Goal: Task Accomplishment & Management: Manage account settings

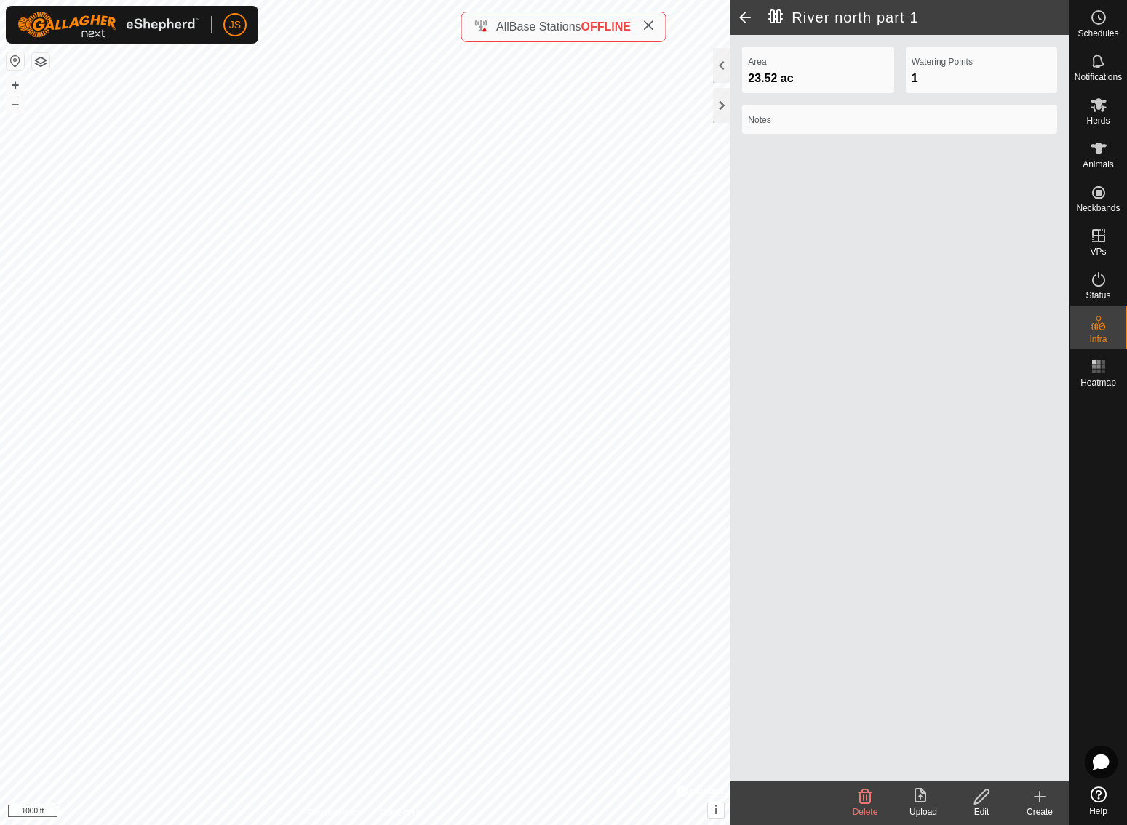
drag, startPoint x: 0, startPoint y: 0, endPoint x: 652, endPoint y: 20, distance: 652.4
click at [652, 20] on icon at bounding box center [649, 26] width 12 height 12
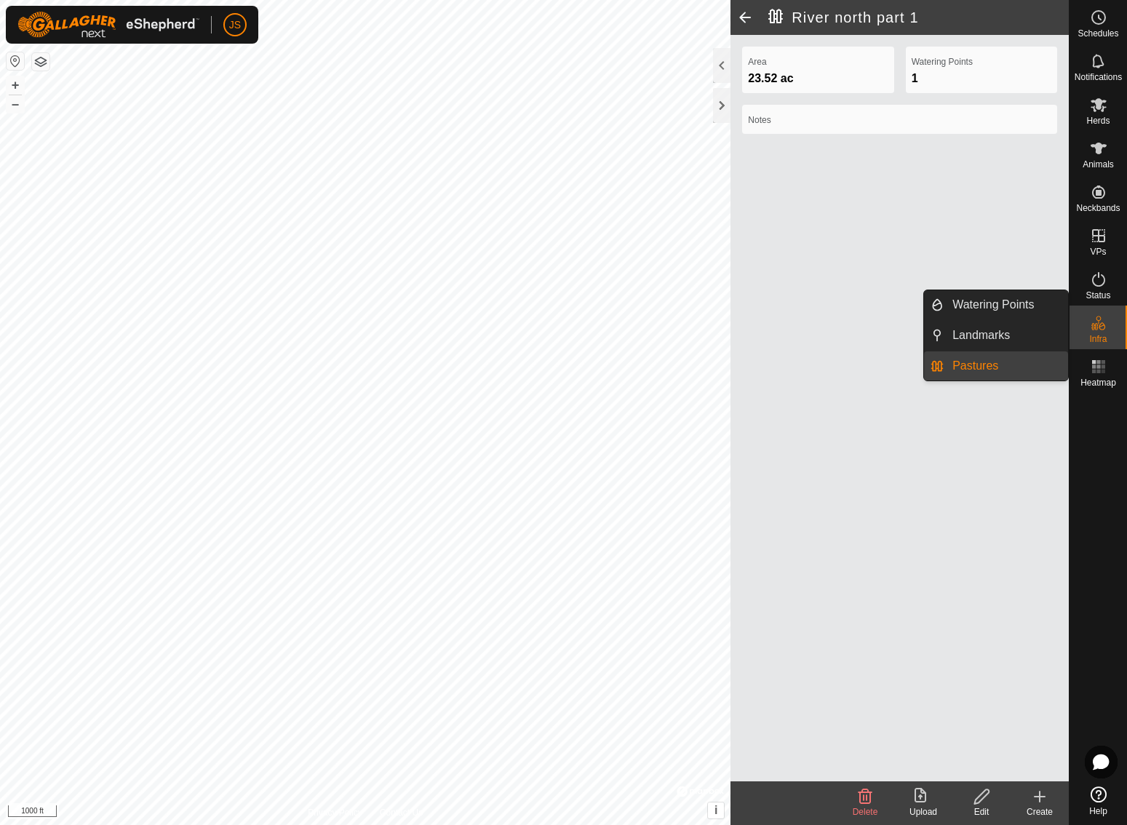
click at [987, 365] on link "Pastures" at bounding box center [1006, 366] width 124 height 29
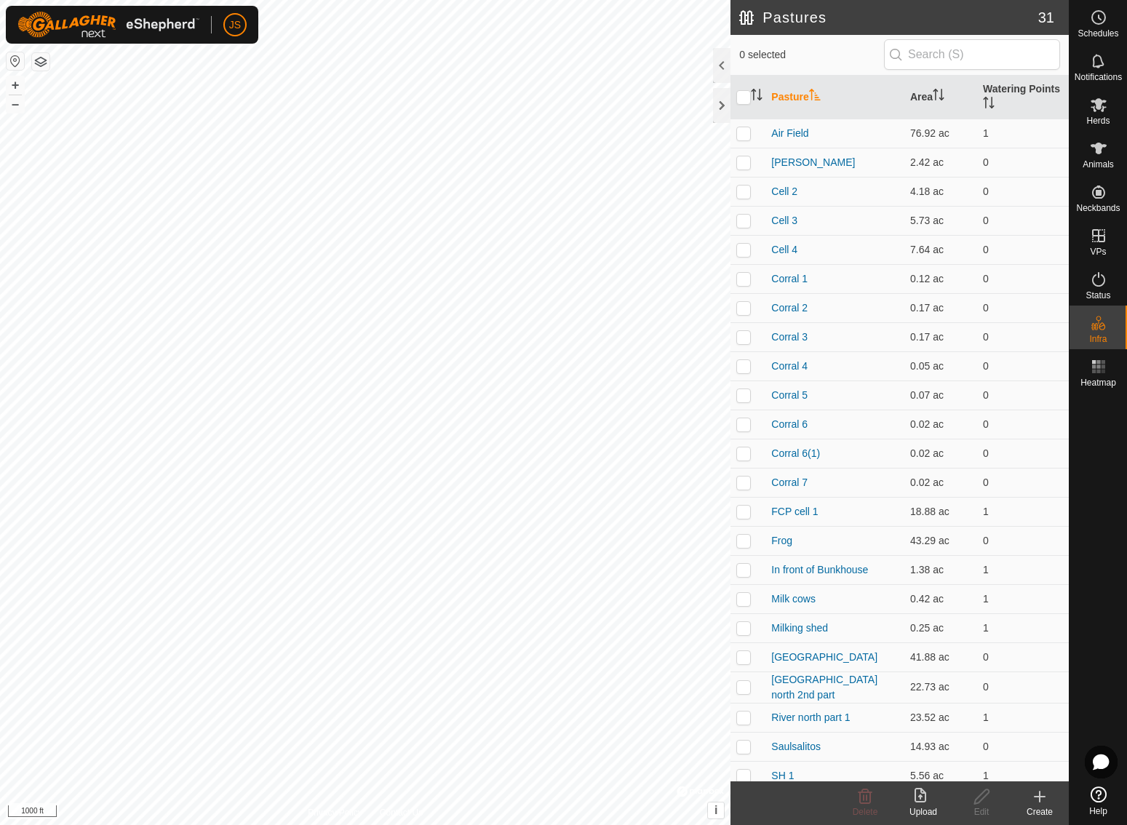
click at [1042, 788] on icon at bounding box center [1039, 796] width 17 height 17
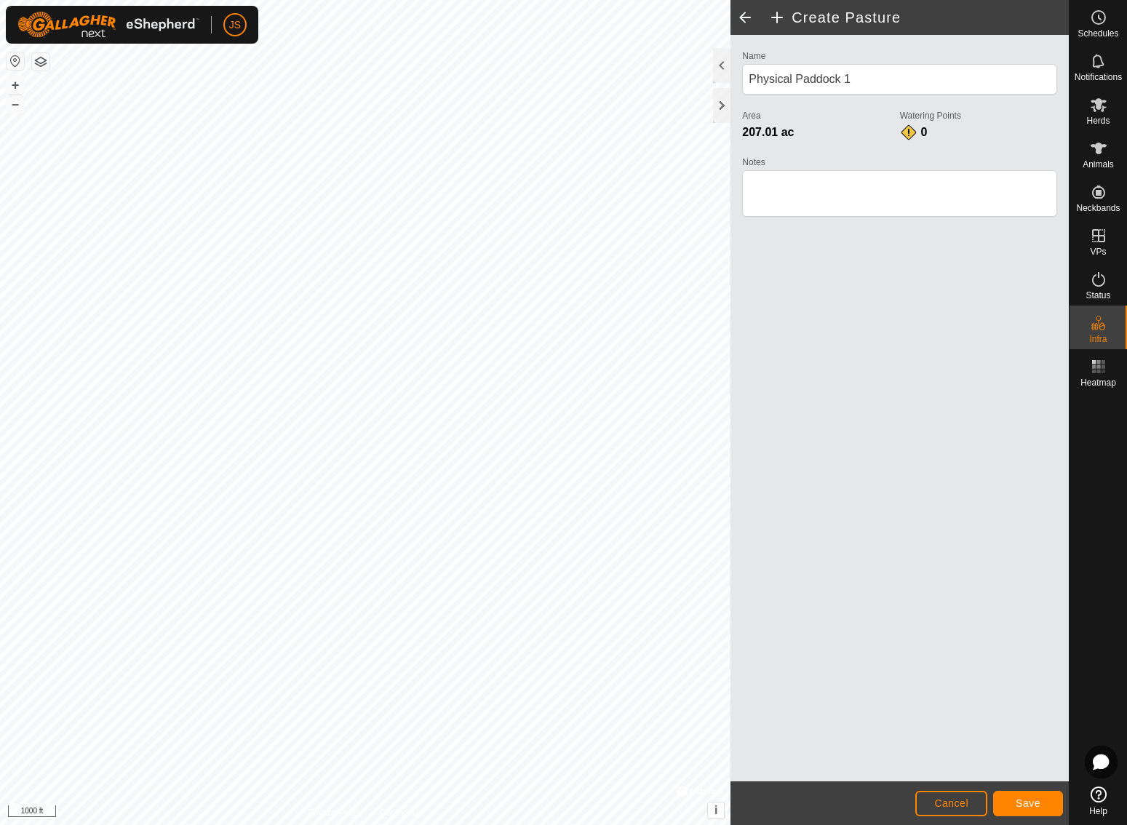
click at [1027, 798] on span "Save" at bounding box center [1028, 804] width 25 height 12
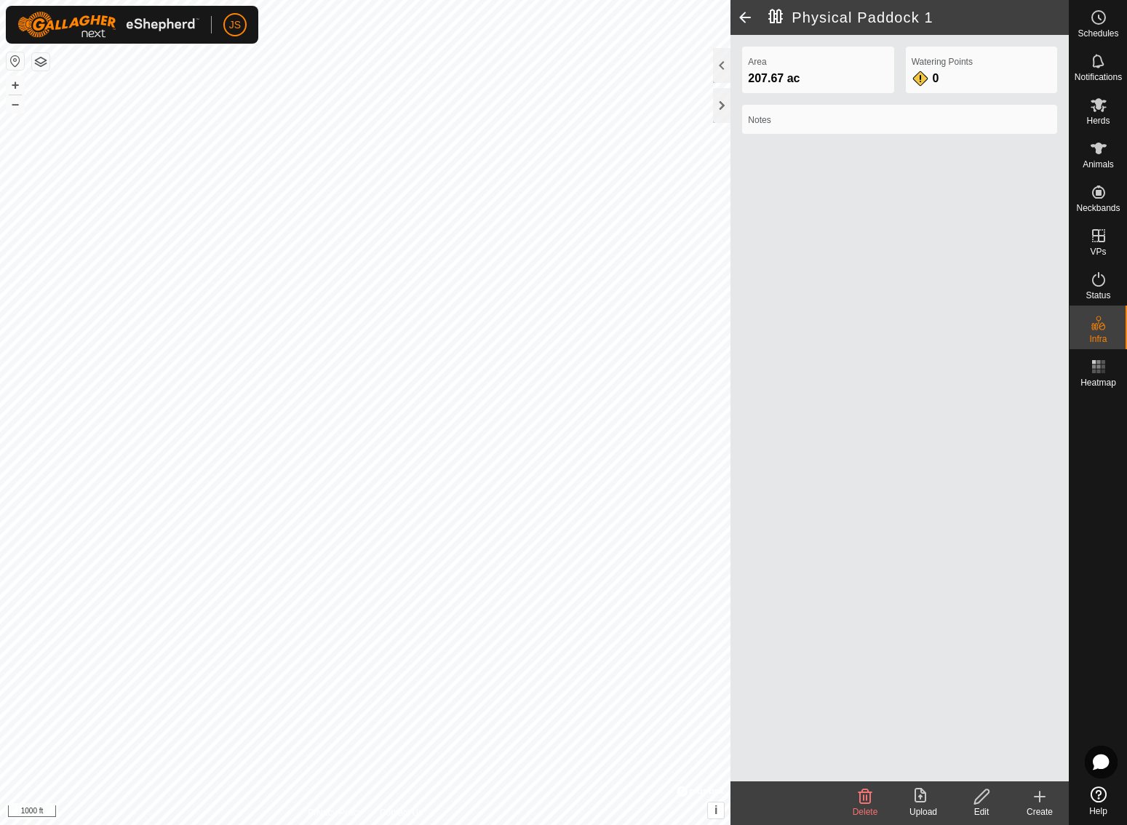
click at [981, 796] on icon at bounding box center [982, 796] width 18 height 17
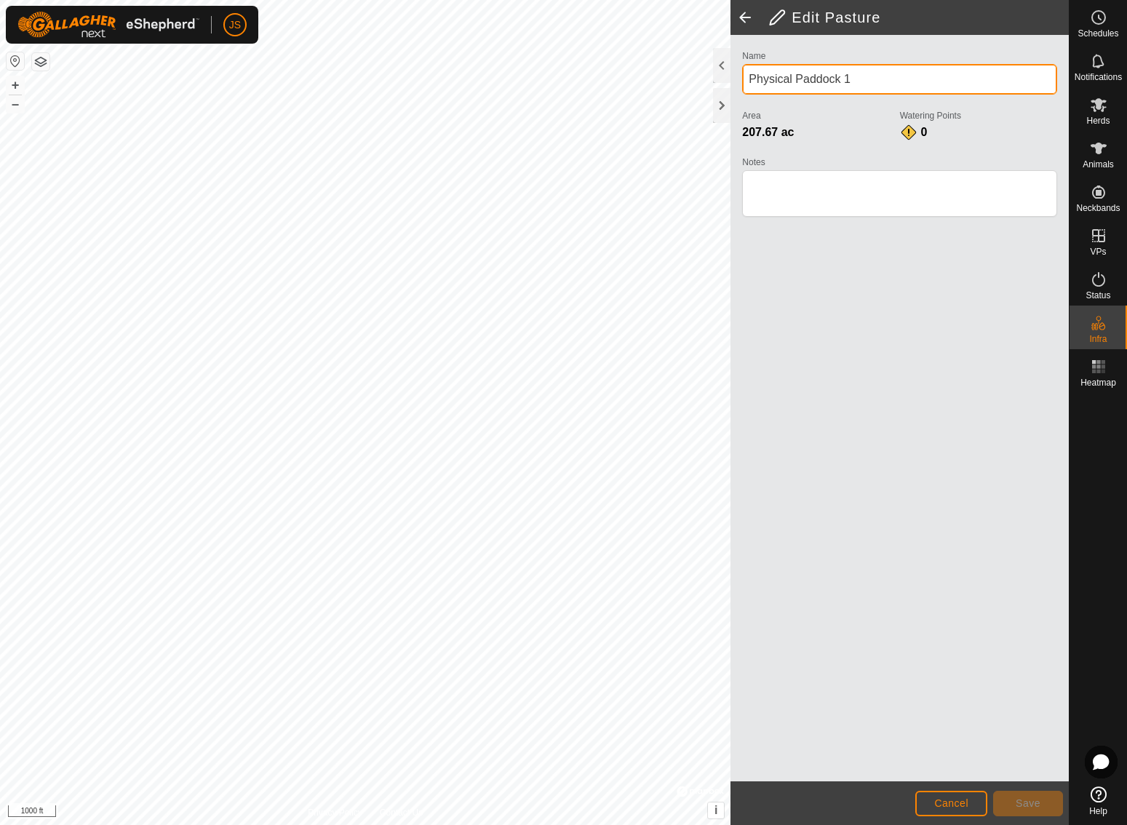
drag, startPoint x: 862, startPoint y: 77, endPoint x: 741, endPoint y: 74, distance: 121.6
click at [741, 74] on div "Name Physical Paddock 1 Area 207.67 ac Watering Points 0 Notes" at bounding box center [900, 140] width 327 height 187
type input "DuckReed"
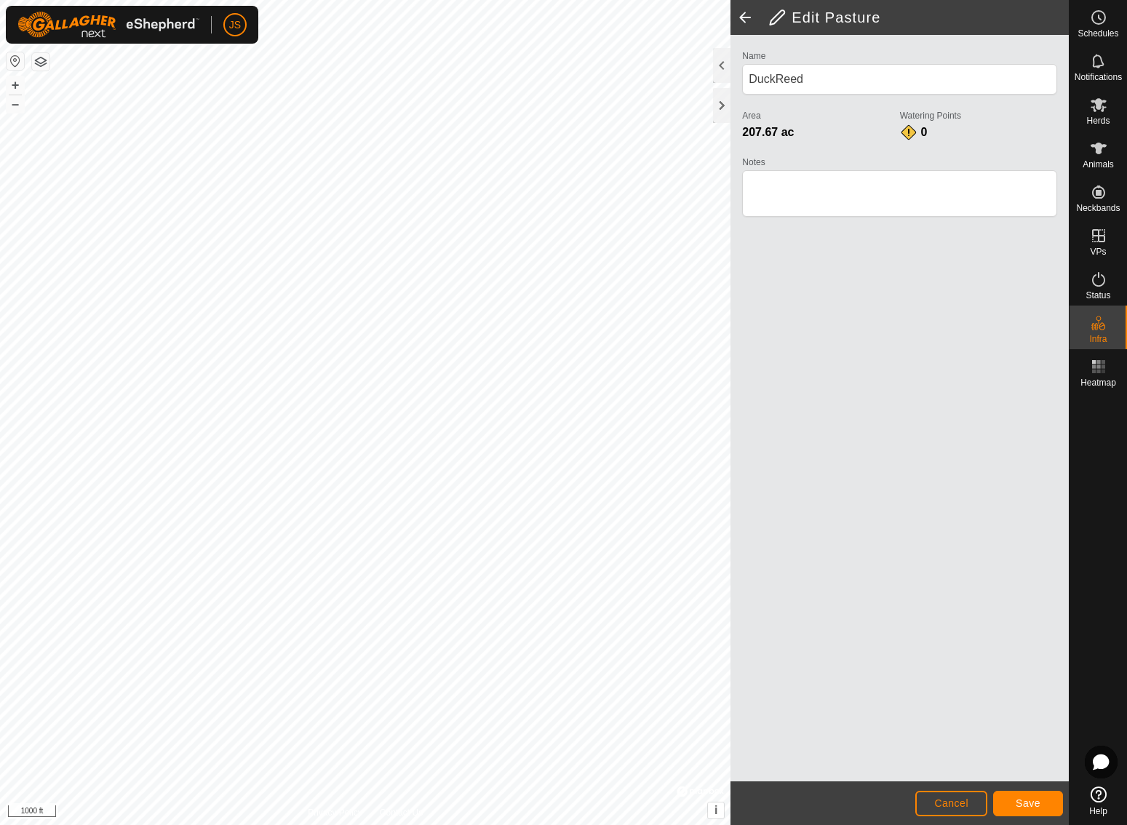
click at [1024, 797] on button "Save" at bounding box center [1028, 803] width 70 height 25
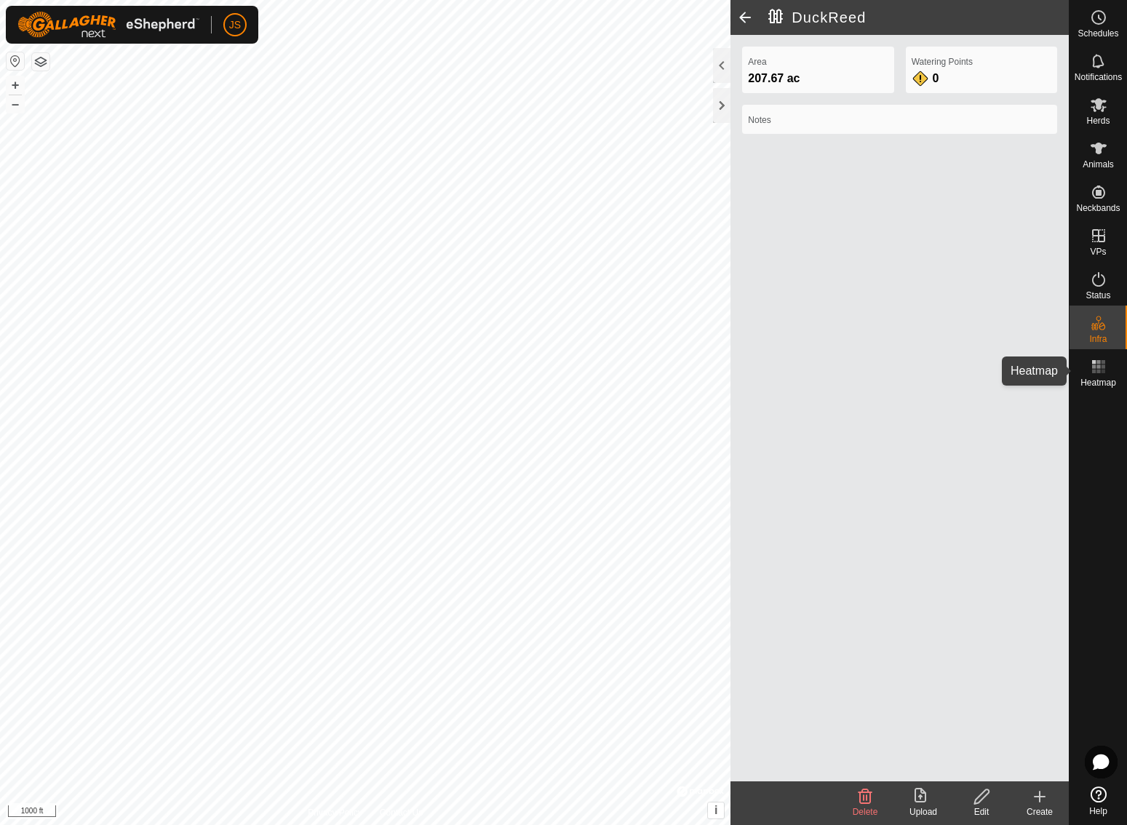
click at [1100, 369] on icon at bounding box center [1098, 366] width 17 height 17
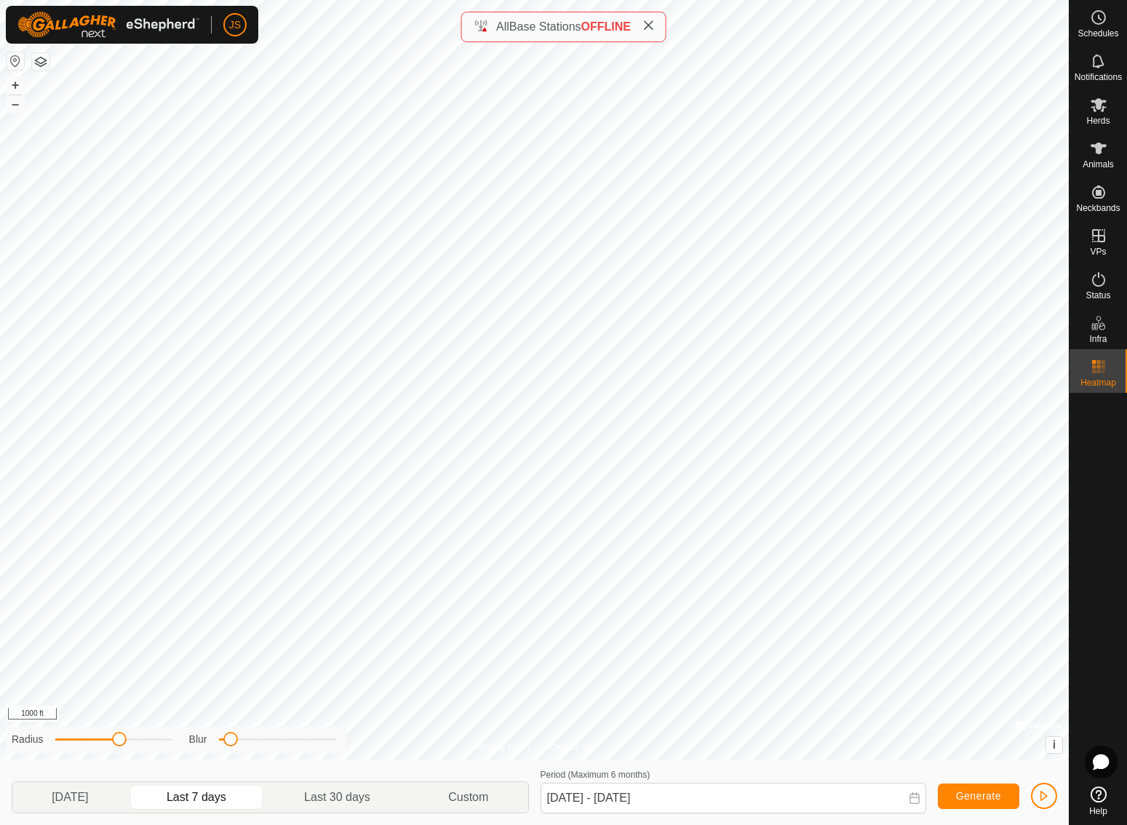
click at [649, 23] on icon at bounding box center [649, 26] width 12 height 12
click at [79, 793] on p-togglebutton "[DATE]" at bounding box center [70, 797] width 116 height 31
type input "[DATE] - [DATE]"
click at [1100, 365] on icon at bounding box center [1098, 366] width 17 height 17
click at [1039, 790] on span "button" at bounding box center [1045, 796] width 12 height 12
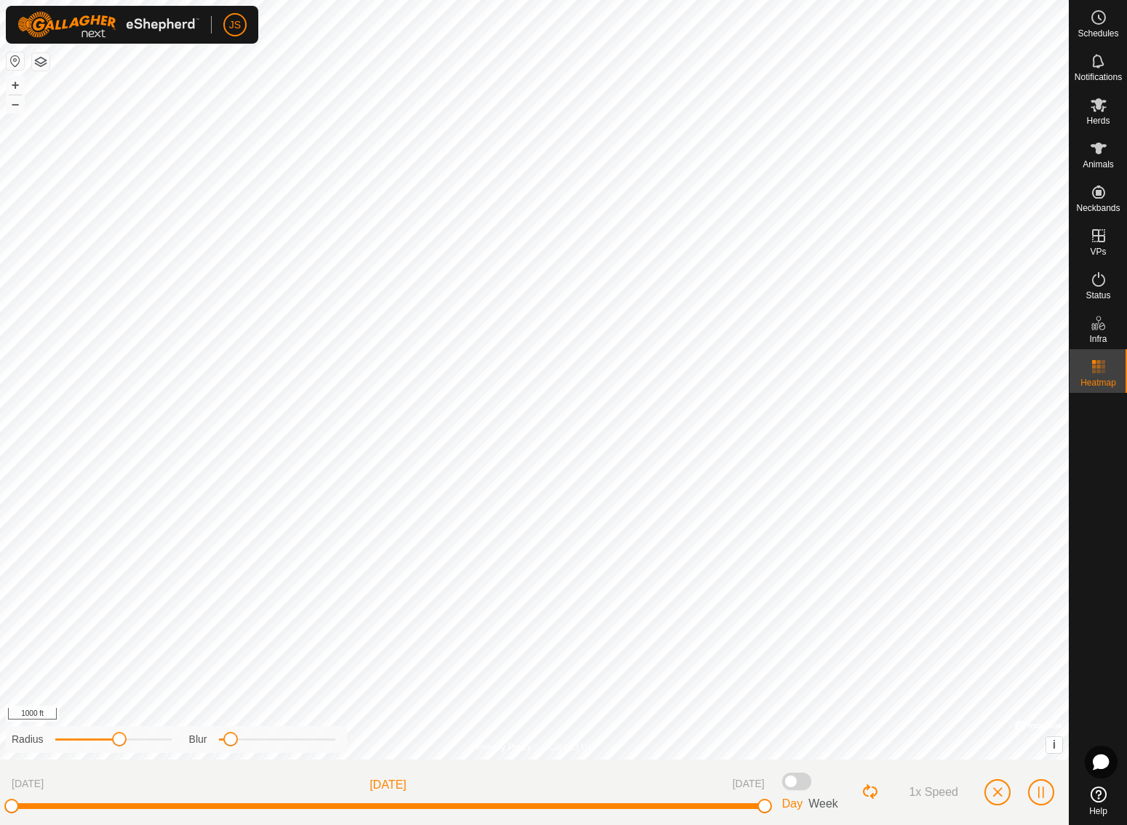
click at [994, 789] on span "button" at bounding box center [998, 793] width 12 height 12
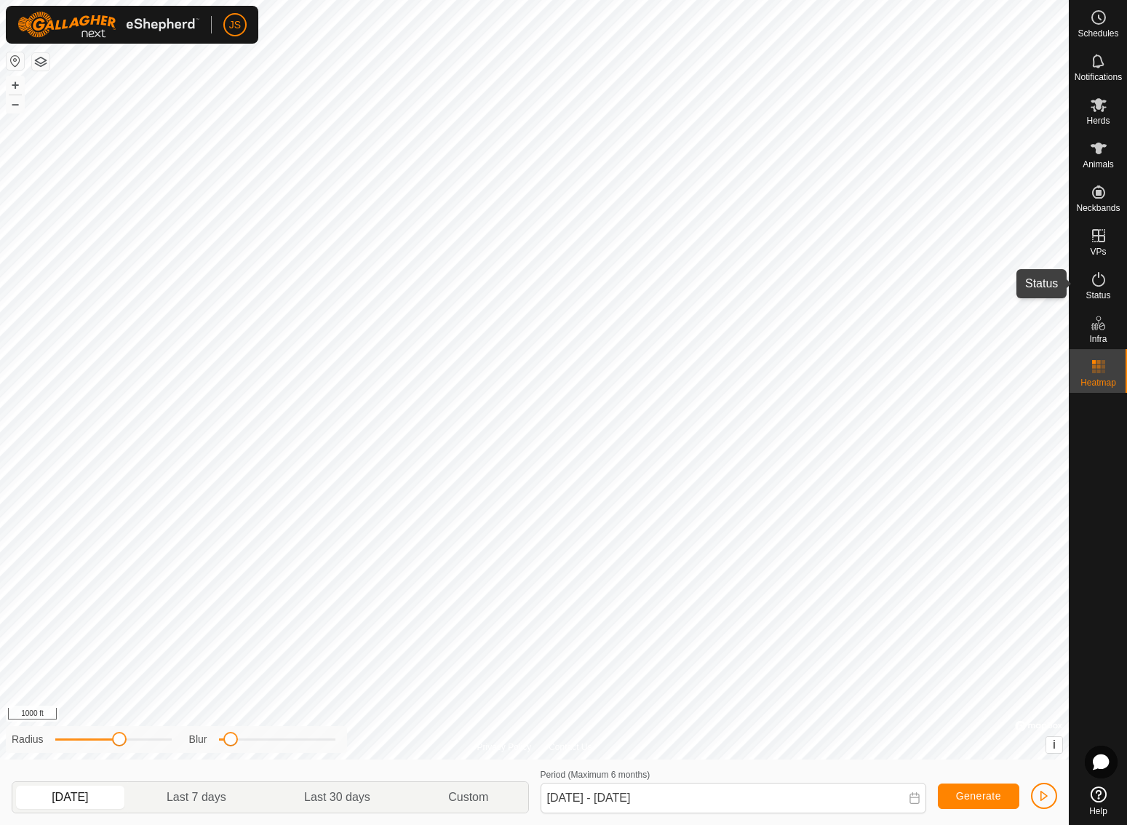
click at [1097, 274] on icon at bounding box center [1098, 279] width 17 height 17
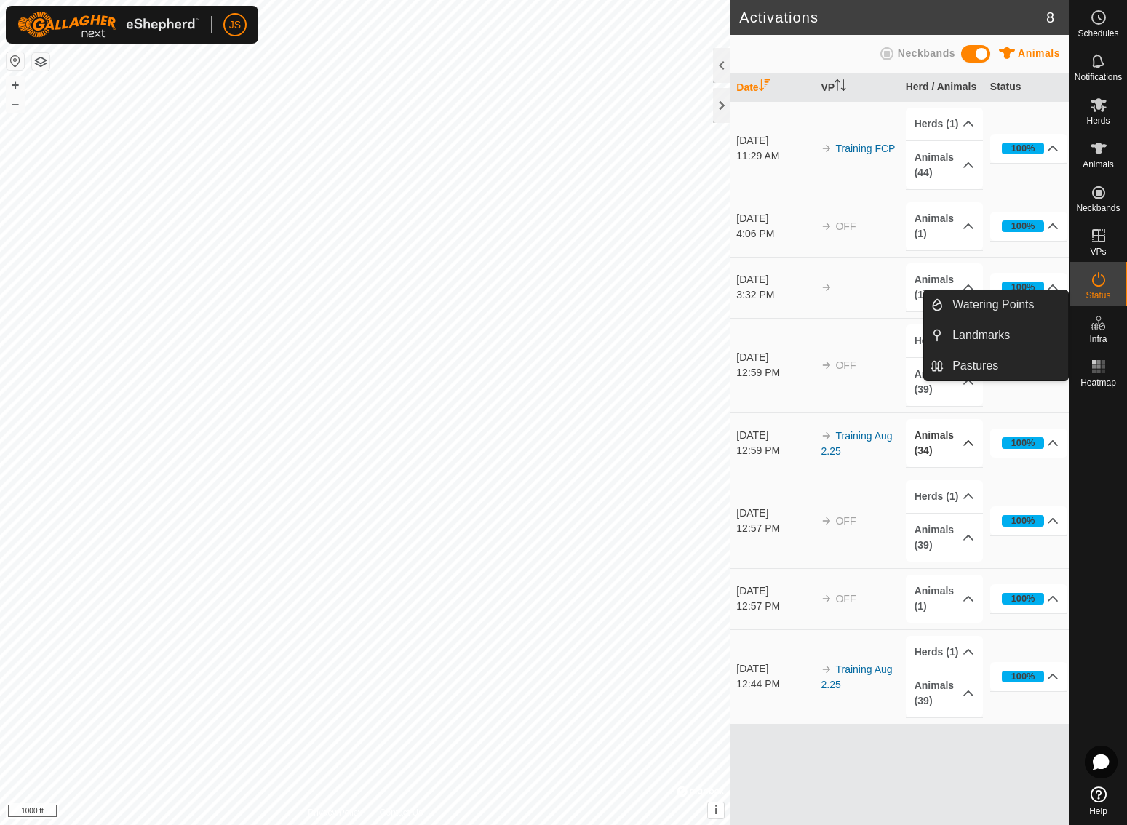
click at [965, 440] on p-accordion-header "Animals (34)" at bounding box center [945, 443] width 78 height 48
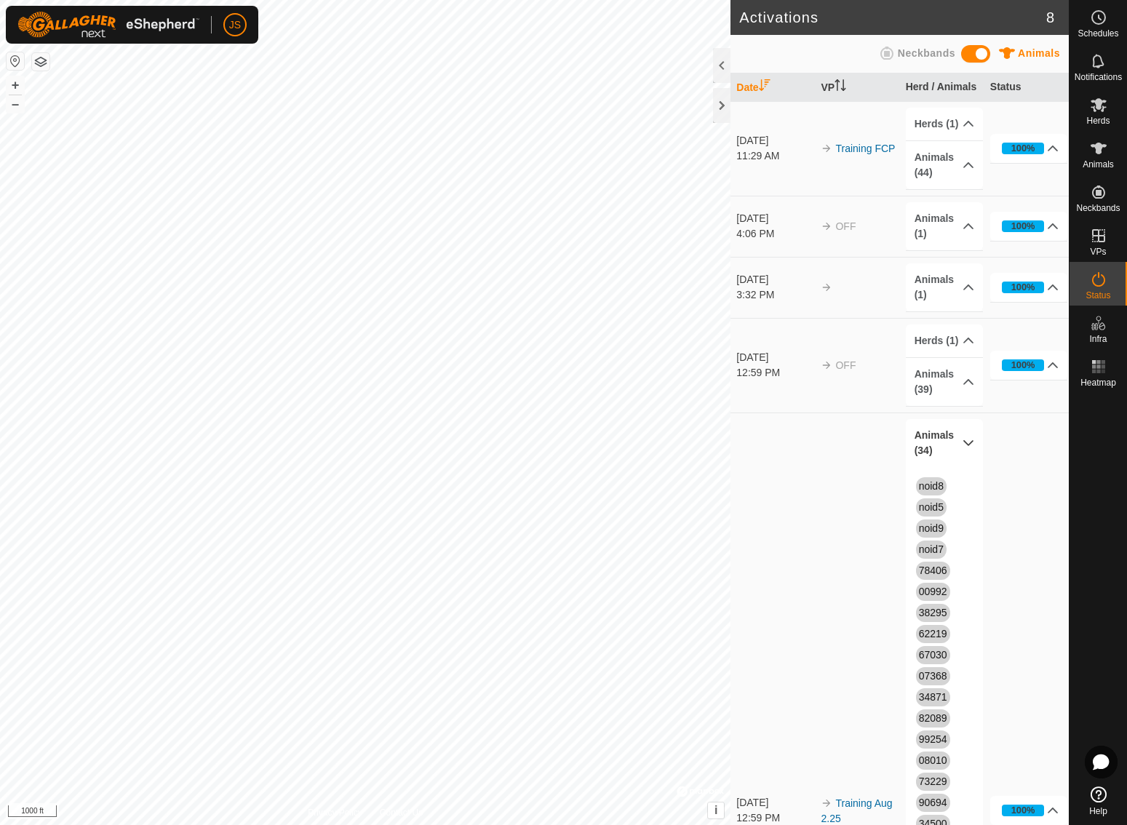
click at [964, 440] on p-accordion-header "Animals (34)" at bounding box center [945, 443] width 78 height 48
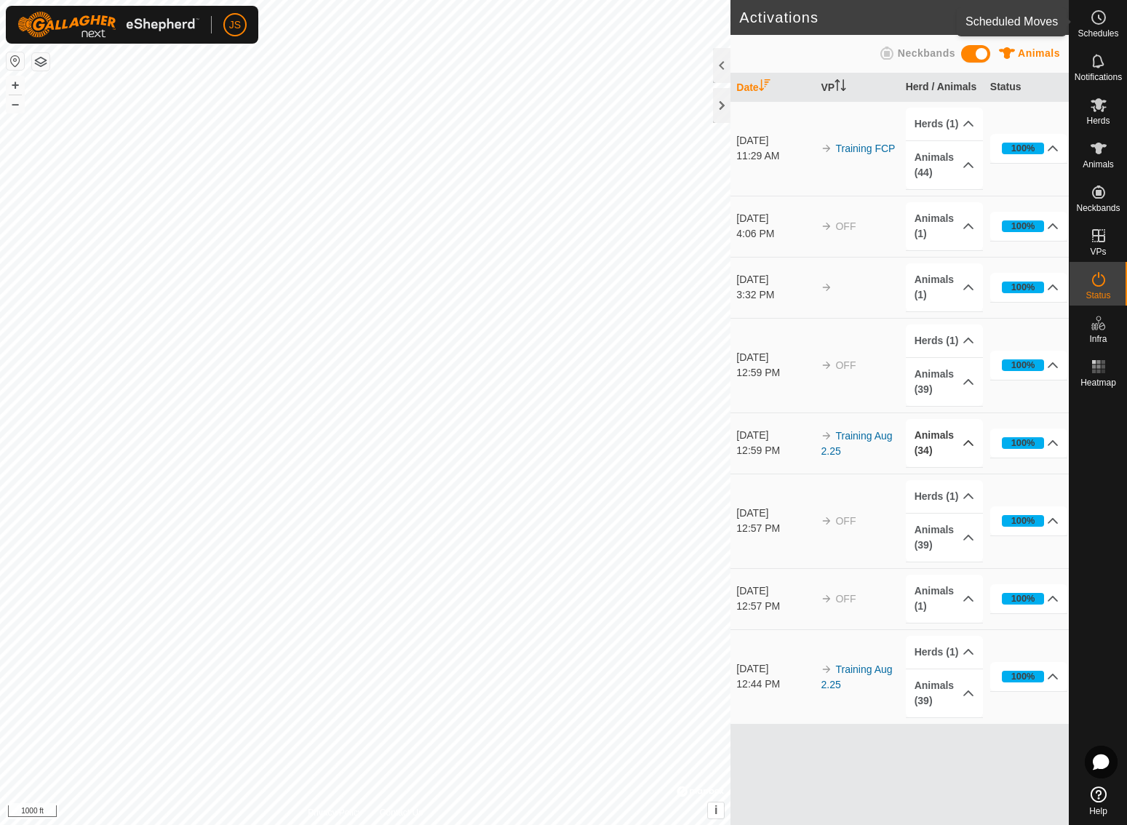
click at [1100, 21] on icon at bounding box center [1098, 17] width 17 height 17
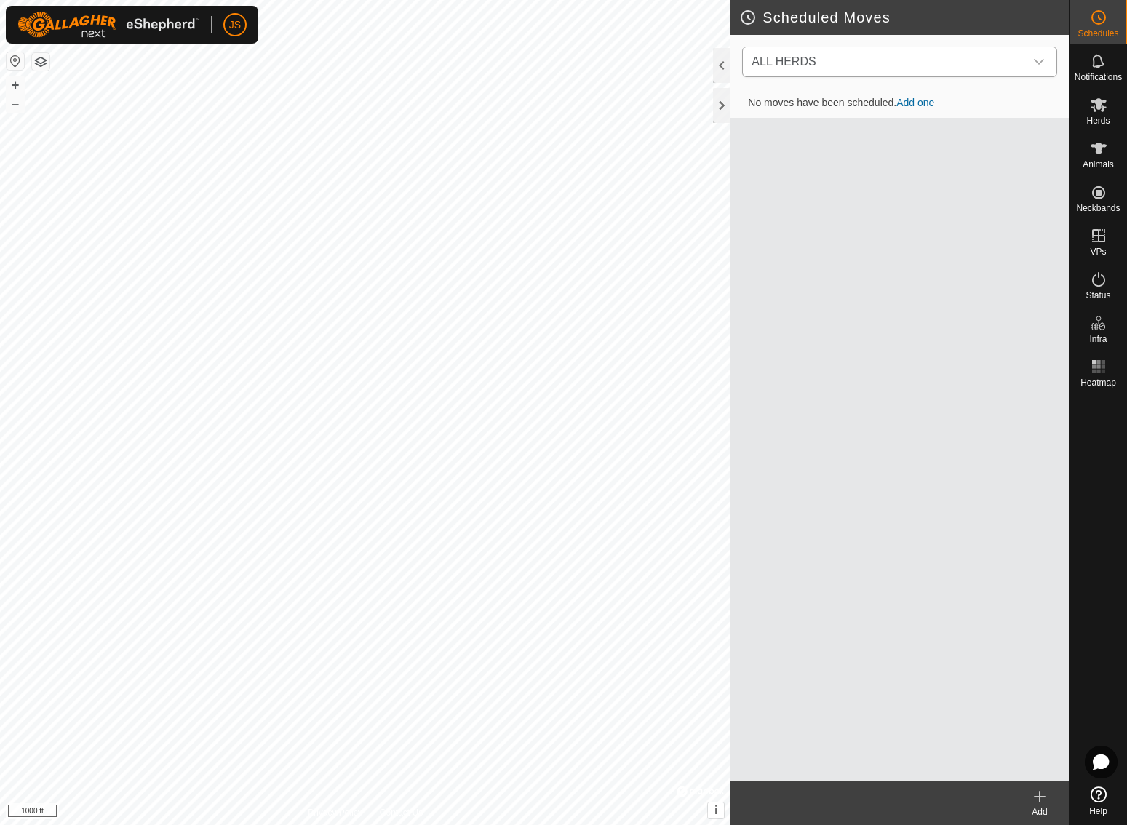
click at [1040, 58] on icon "dropdown trigger" at bounding box center [1039, 62] width 12 height 12
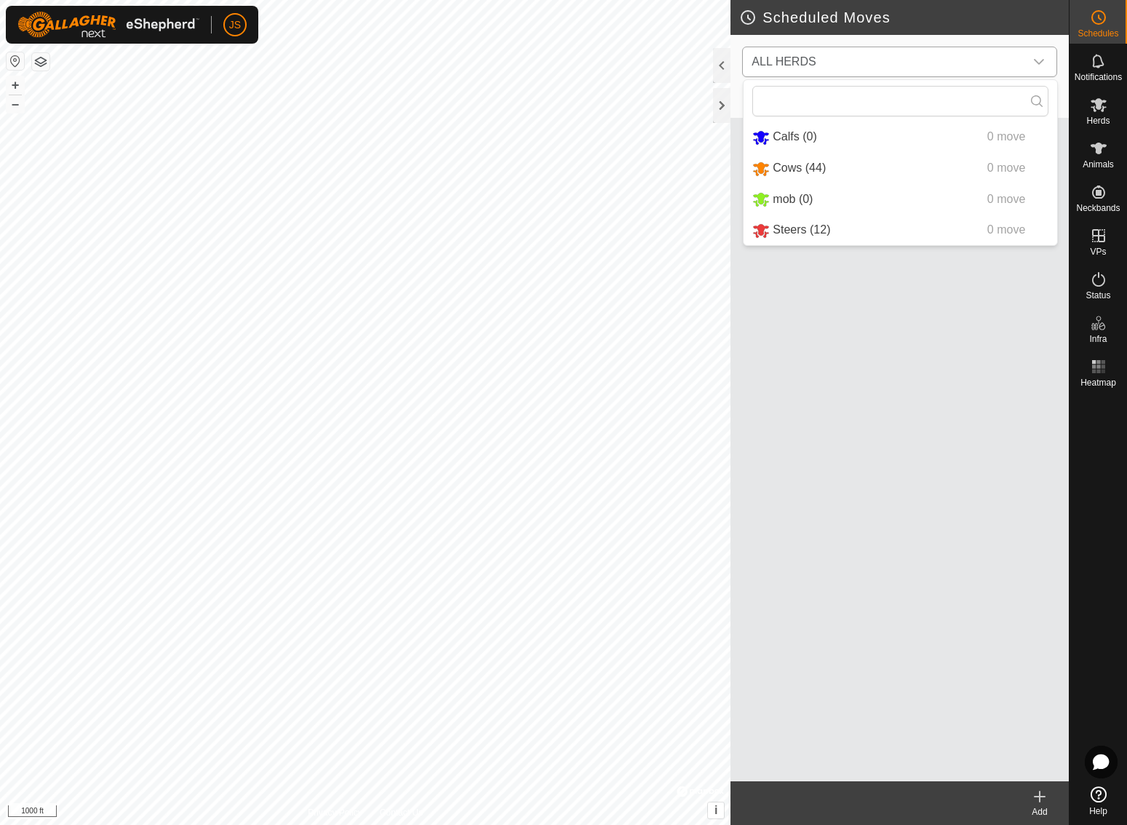
click at [1040, 58] on icon "dropdown trigger" at bounding box center [1039, 62] width 12 height 12
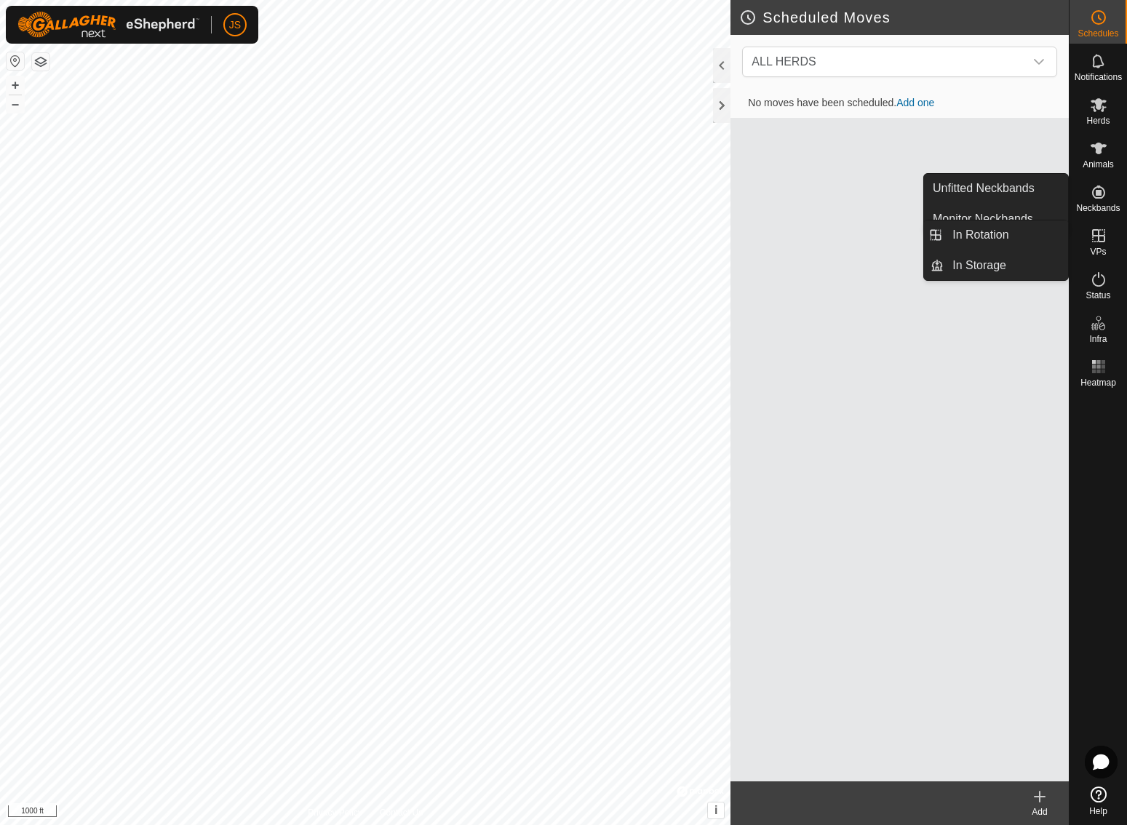
click at [1101, 229] on icon at bounding box center [1098, 235] width 17 height 17
